Goal: Information Seeking & Learning: Learn about a topic

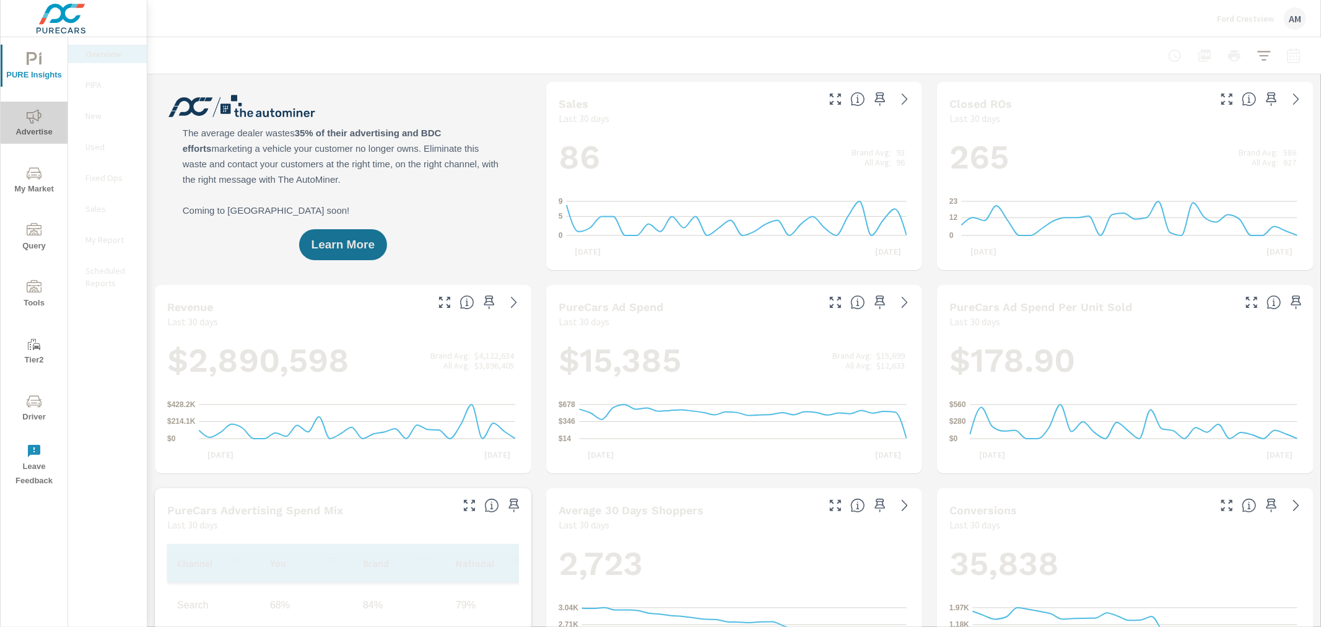
click at [27, 125] on span "Advertise" at bounding box center [33, 124] width 59 height 30
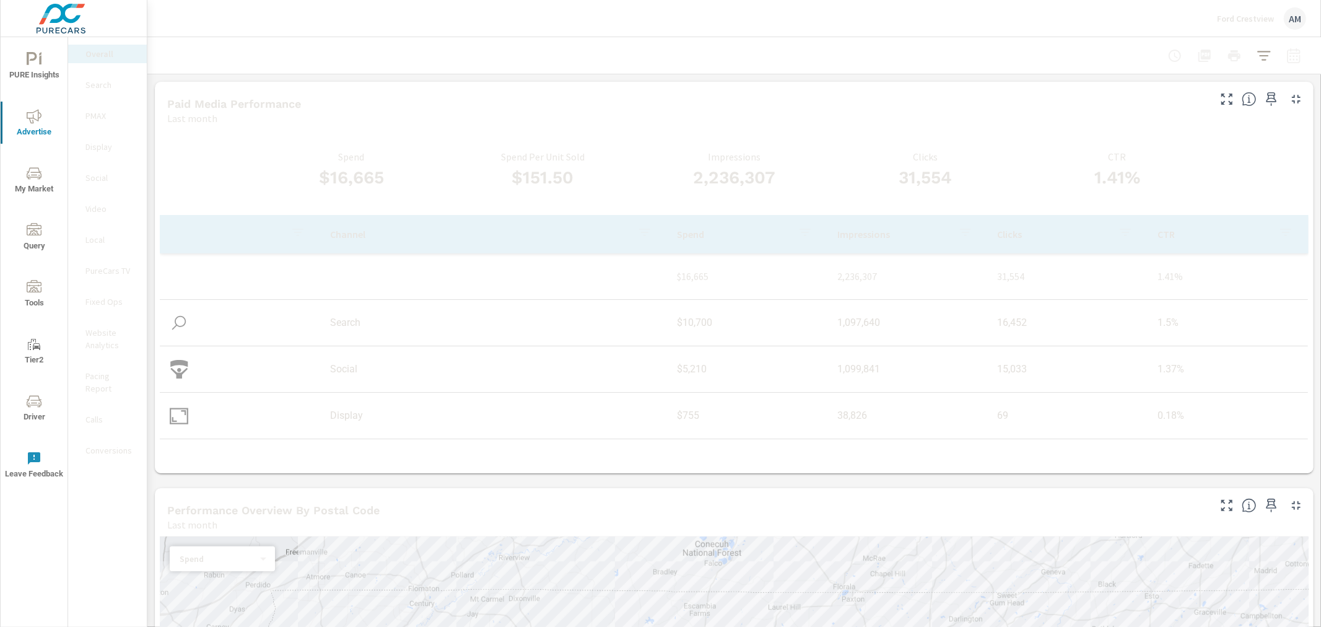
click at [107, 89] on p "Search" at bounding box center [110, 85] width 51 height 12
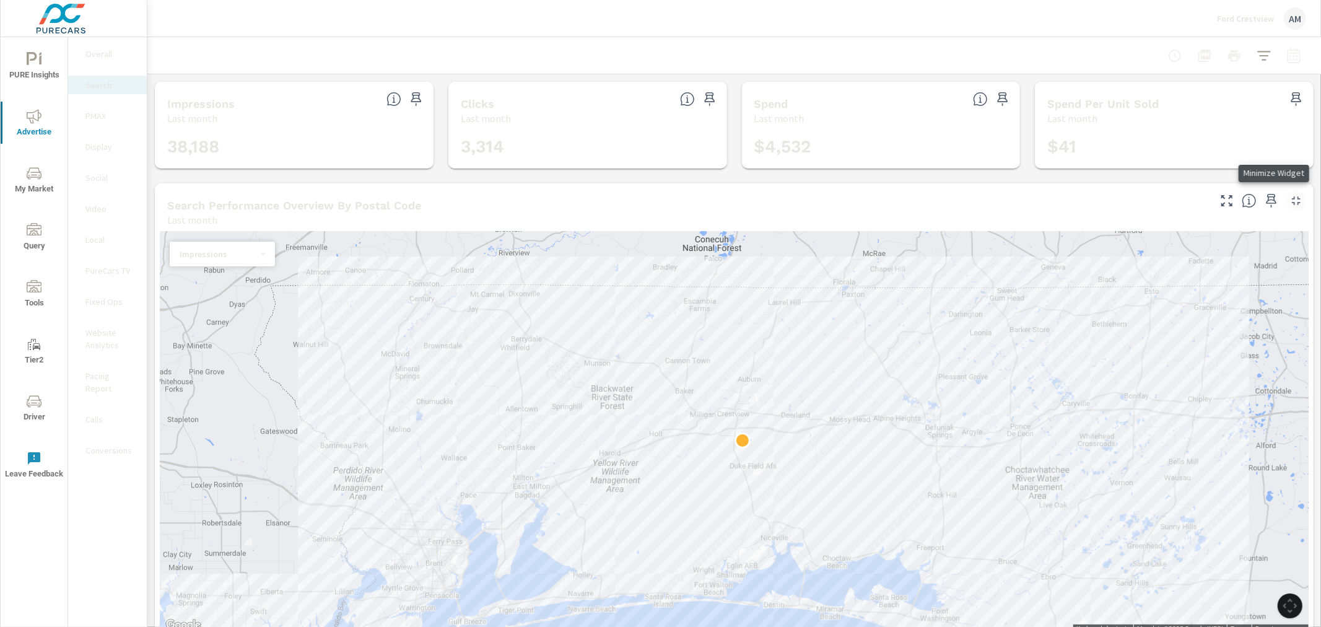
click at [1289, 197] on icon "button" at bounding box center [1296, 200] width 15 height 15
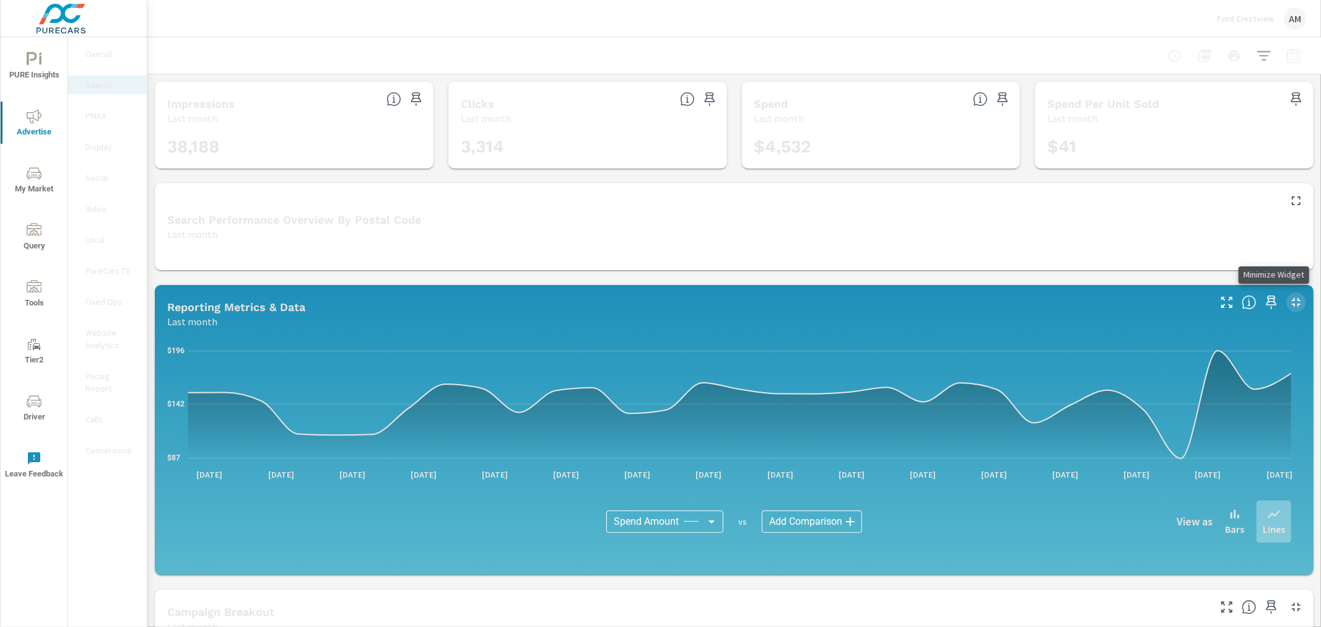
click at [1289, 299] on icon "button" at bounding box center [1296, 302] width 15 height 15
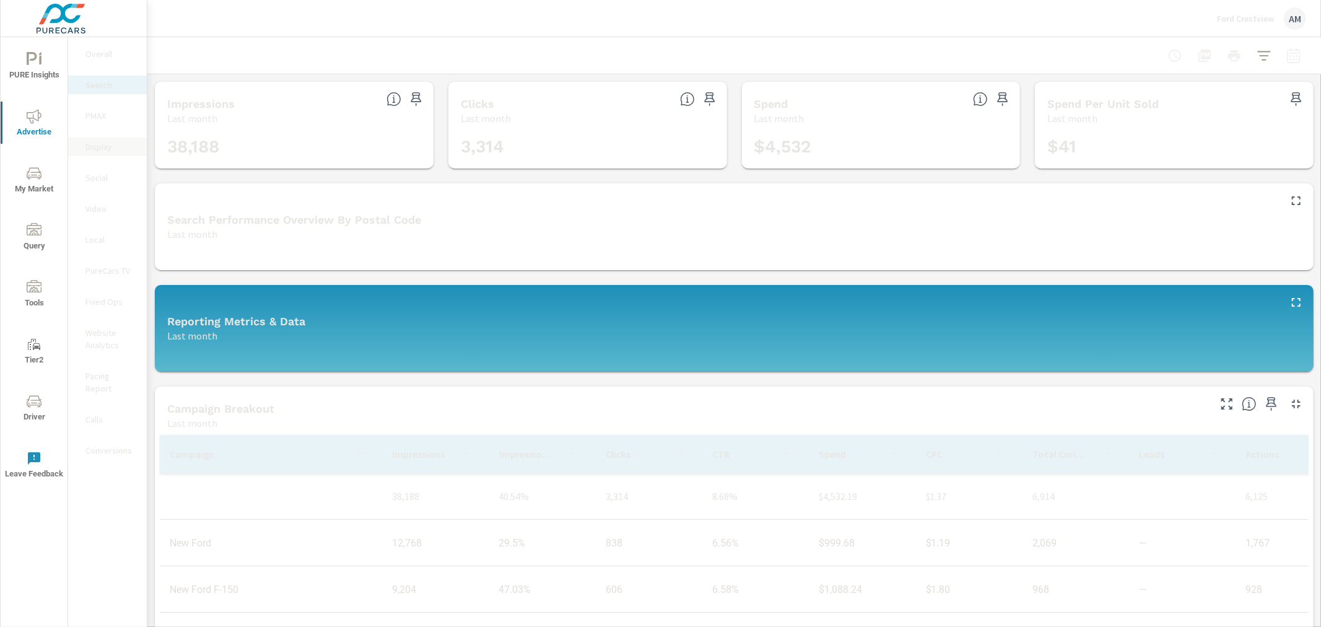
click at [101, 144] on p "Display" at bounding box center [110, 147] width 51 height 12
